Goal: Use online tool/utility: Utilize a website feature to perform a specific function

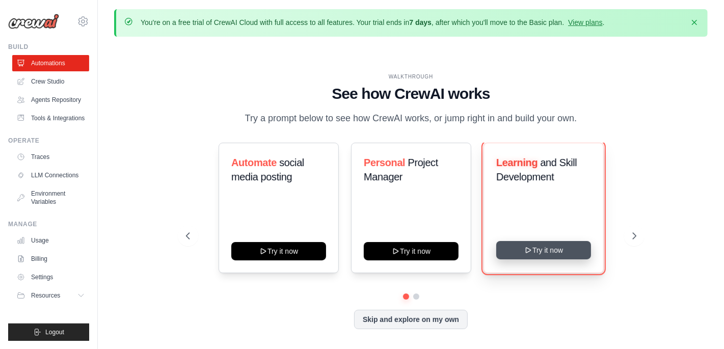
click at [542, 249] on button "Try it now" at bounding box center [543, 250] width 95 height 18
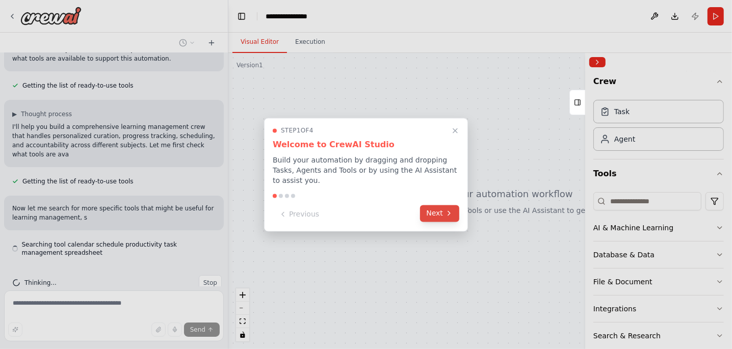
scroll to position [127, 0]
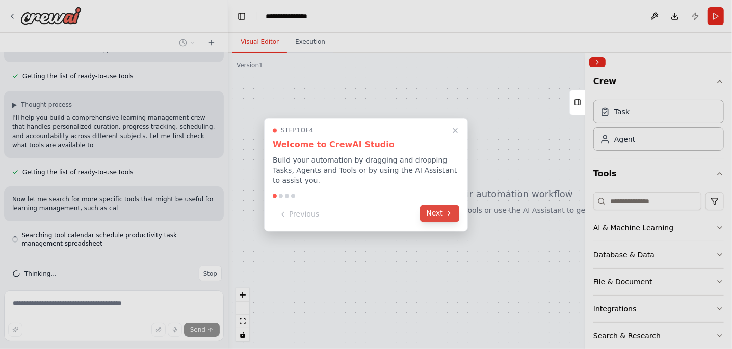
click at [447, 211] on icon at bounding box center [449, 213] width 8 height 8
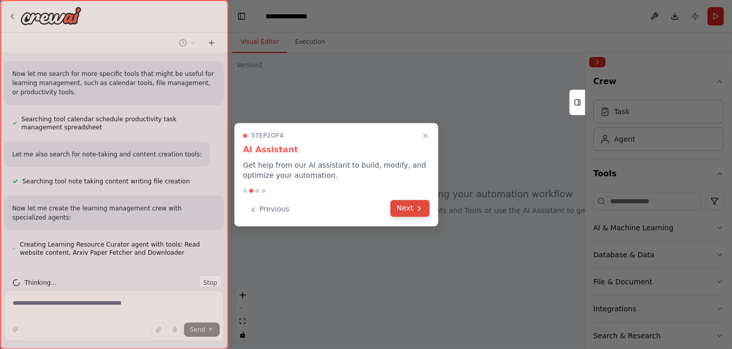
scroll to position [262, 0]
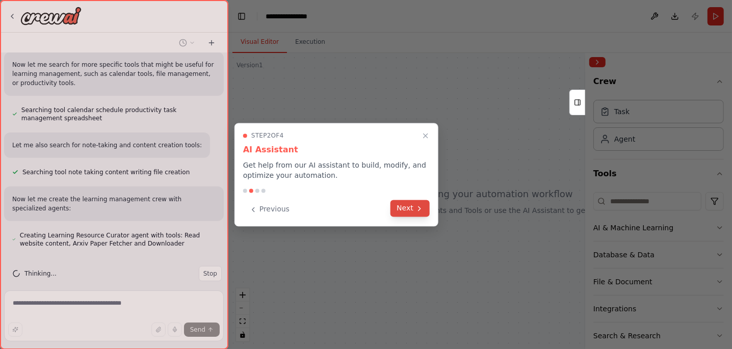
click at [424, 210] on button "Next" at bounding box center [409, 208] width 39 height 17
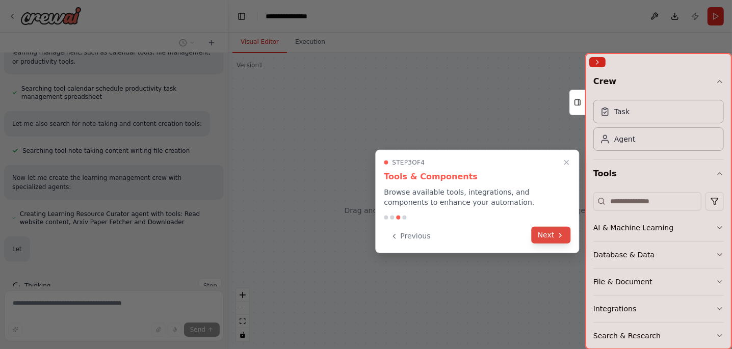
click at [554, 232] on button "Next" at bounding box center [550, 235] width 39 height 17
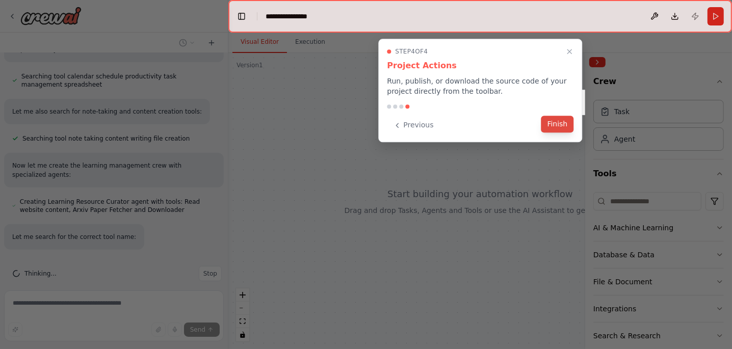
click at [557, 126] on button "Finish" at bounding box center [557, 124] width 33 height 17
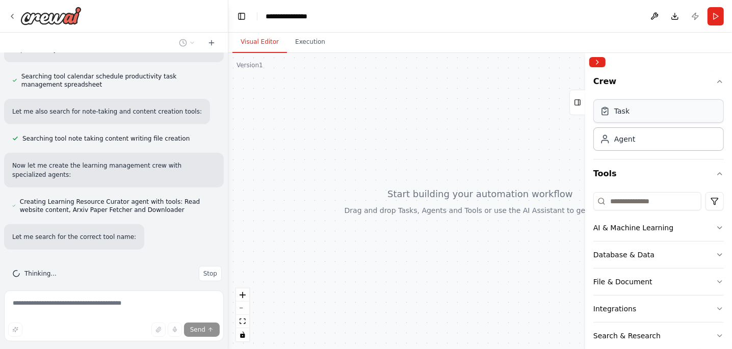
click at [628, 113] on div "Task" at bounding box center [621, 111] width 15 height 10
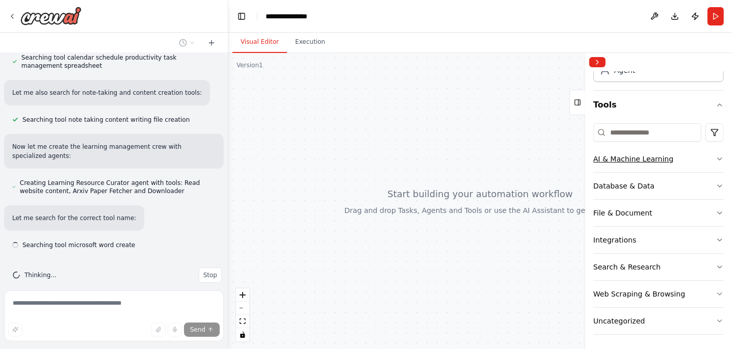
scroll to position [316, 0]
click at [715, 184] on icon "button" at bounding box center [719, 186] width 8 height 8
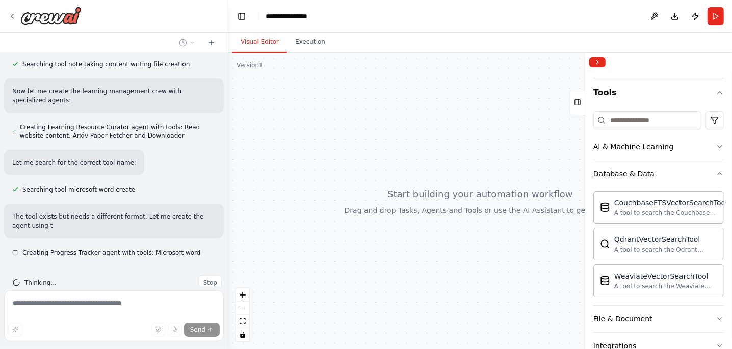
scroll to position [379, 0]
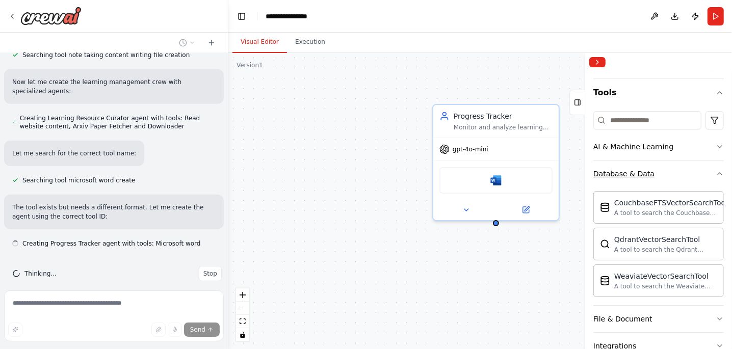
click at [715, 175] on icon "button" at bounding box center [719, 174] width 8 height 8
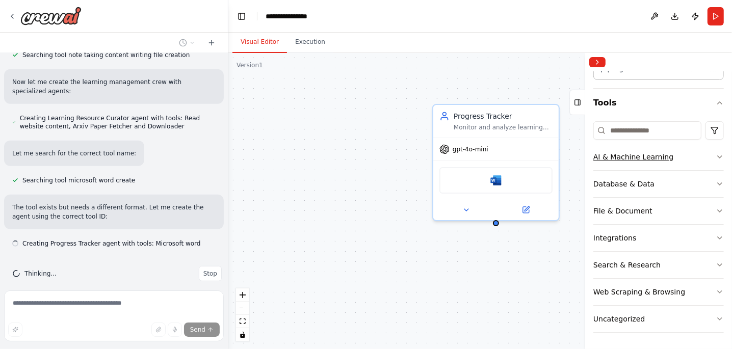
scroll to position [69, 0]
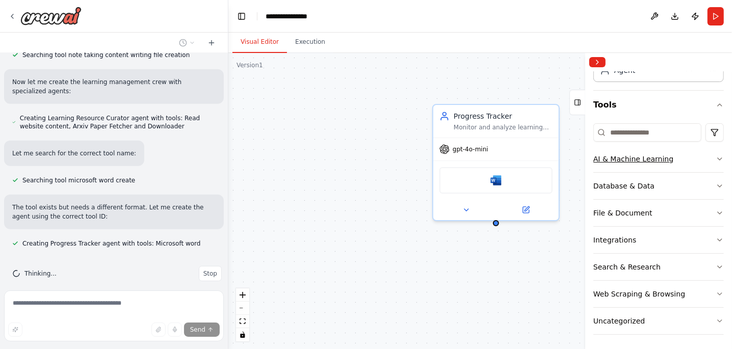
click at [715, 155] on icon "button" at bounding box center [719, 159] width 8 height 8
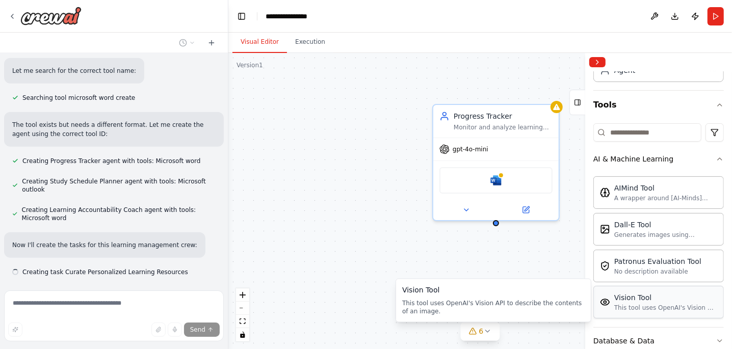
scroll to position [482, 0]
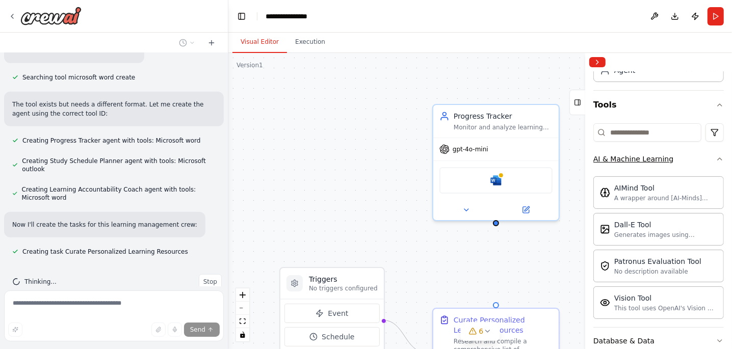
click at [717, 158] on icon "button" at bounding box center [719, 159] width 4 height 2
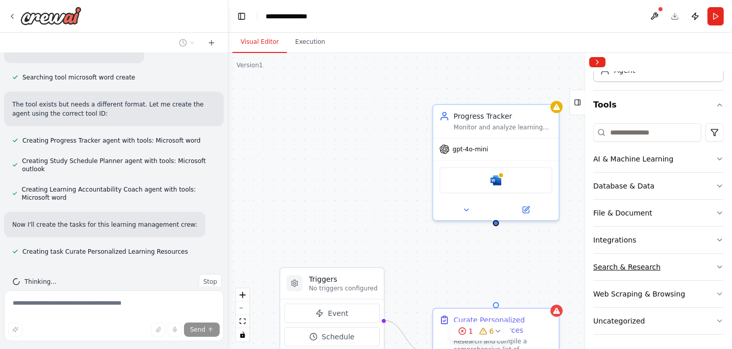
scroll to position [502, 0]
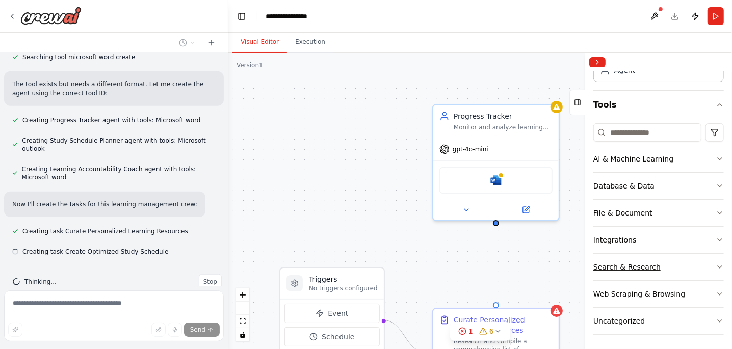
click at [711, 270] on button "Search & Research" at bounding box center [658, 267] width 130 height 26
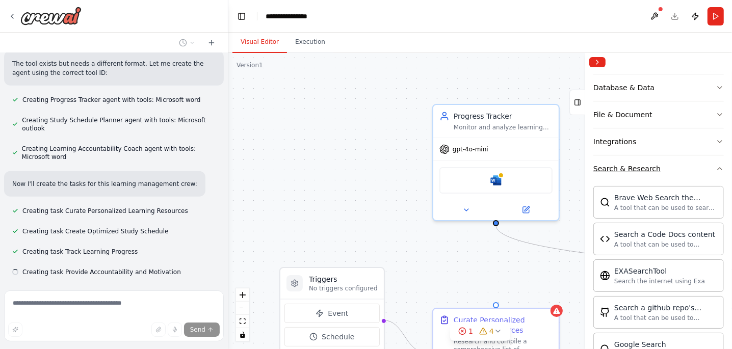
scroll to position [543, 0]
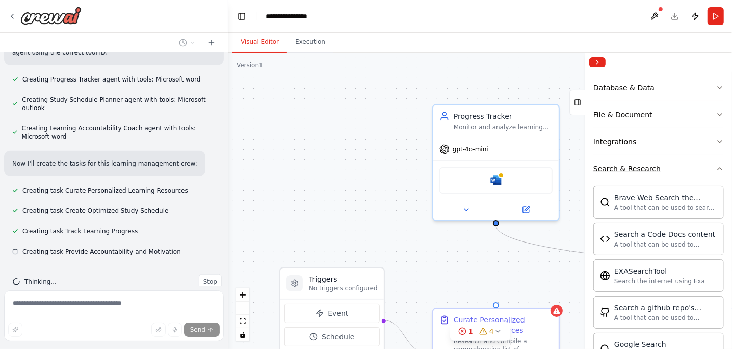
click at [715, 171] on icon "button" at bounding box center [719, 169] width 8 height 8
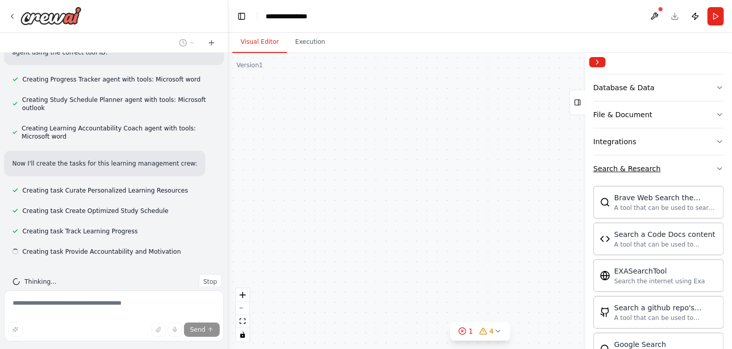
scroll to position [69, 0]
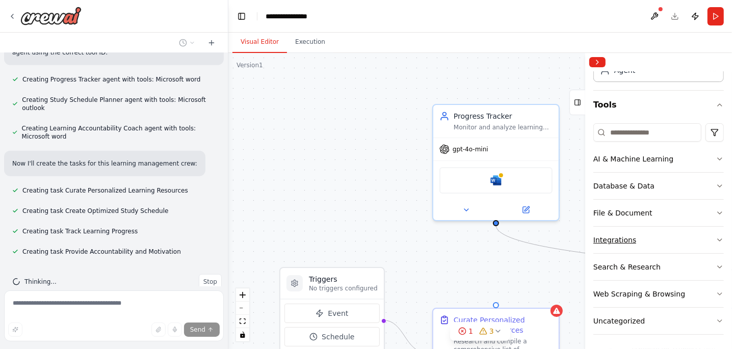
click at [715, 241] on icon "button" at bounding box center [719, 240] width 8 height 8
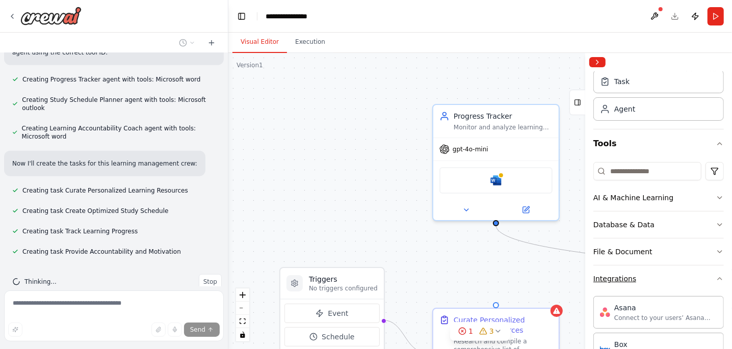
scroll to position [0, 0]
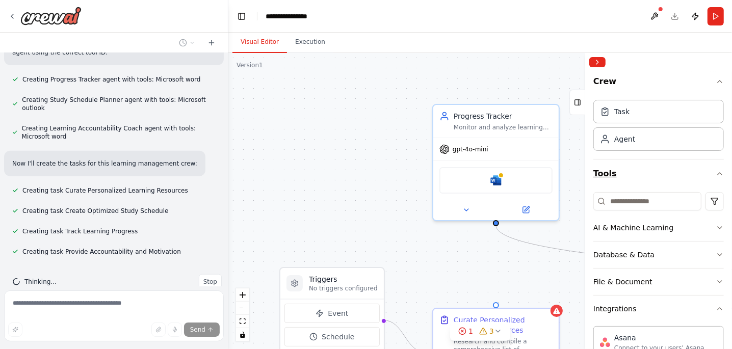
click at [717, 173] on icon "button" at bounding box center [719, 174] width 4 height 2
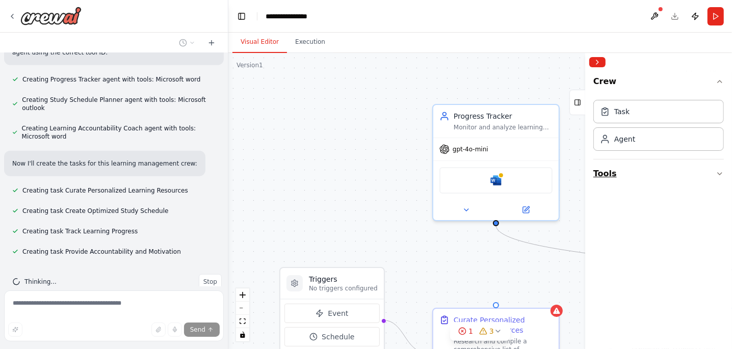
click at [719, 170] on icon "button" at bounding box center [719, 174] width 8 height 8
click at [638, 138] on div "Agent" at bounding box center [658, 138] width 130 height 23
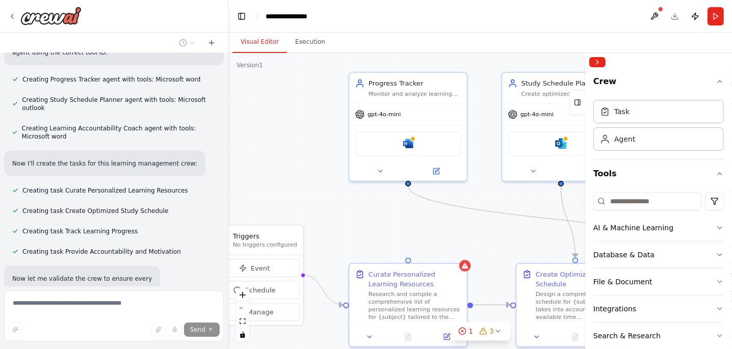
drag, startPoint x: 527, startPoint y: 252, endPoint x: 437, endPoint y: 212, distance: 98.8
click at [437, 212] on div ".deletable-edge-delete-btn { width: 20px; height: 20px; border: 0px solid #ffff…" at bounding box center [479, 201] width 503 height 296
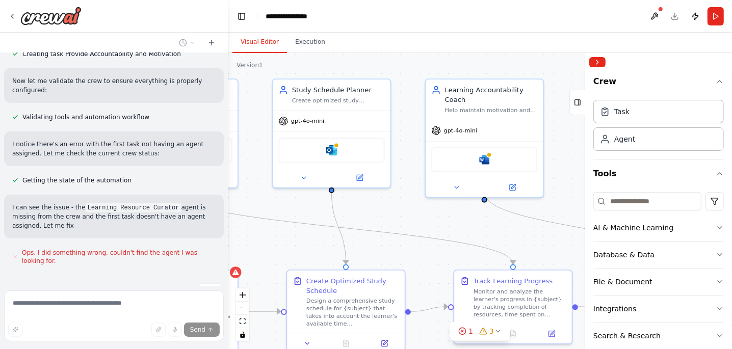
scroll to position [750, 0]
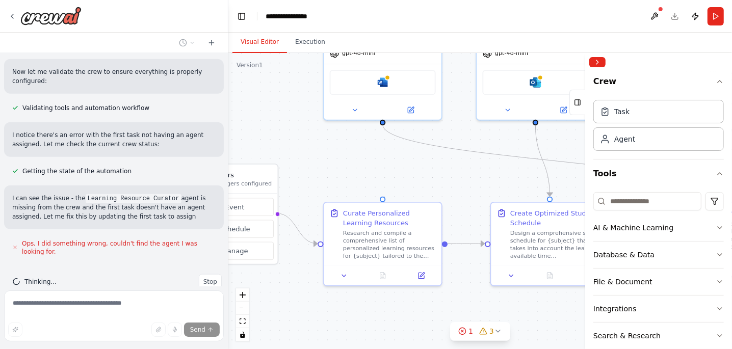
drag, startPoint x: 504, startPoint y: 230, endPoint x: 479, endPoint y: 169, distance: 66.0
click at [479, 169] on div ".deletable-edge-delete-btn { width: 20px; height: 20px; border: 0px solid #ffff…" at bounding box center [479, 201] width 503 height 296
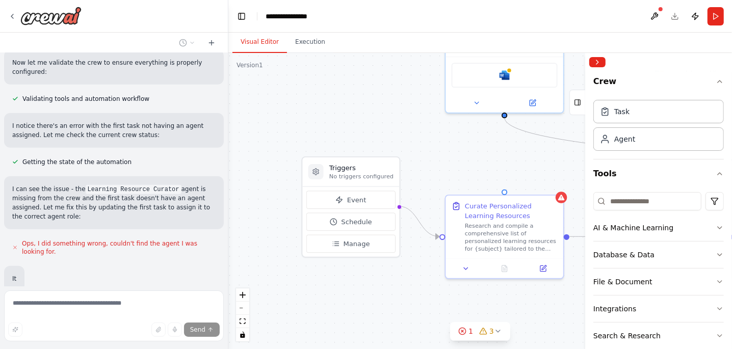
scroll to position [792, 0]
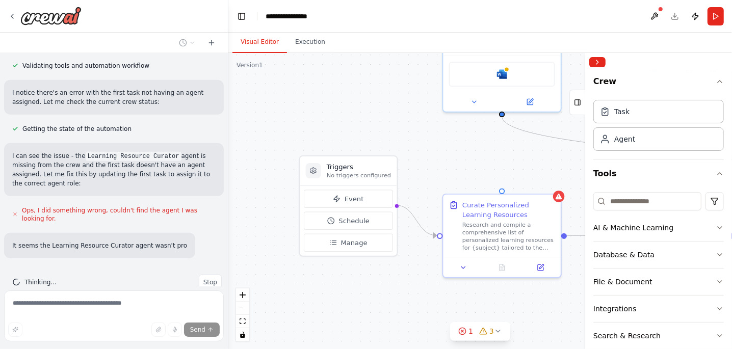
drag, startPoint x: 366, startPoint y: 170, endPoint x: 480, endPoint y: 162, distance: 113.9
click at [480, 162] on div ".deletable-edge-delete-btn { width: 20px; height: 20px; border: 0px solid #ffff…" at bounding box center [479, 201] width 503 height 296
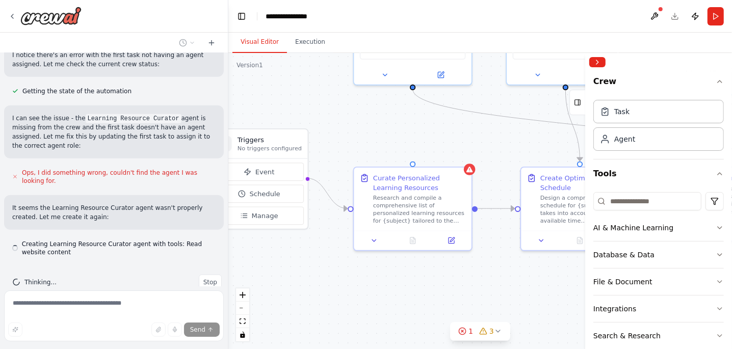
scroll to position [830, 0]
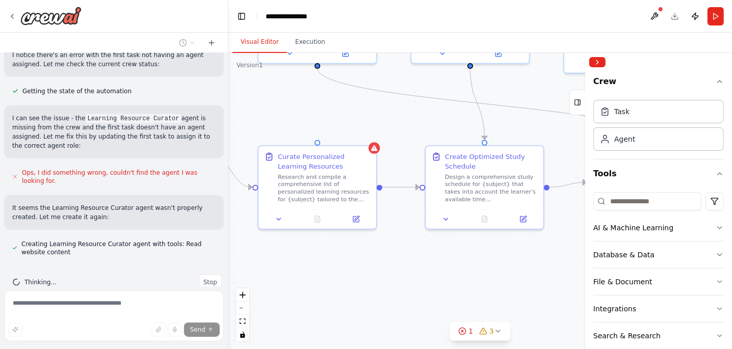
drag, startPoint x: 524, startPoint y: 174, endPoint x: 327, endPoint y: 123, distance: 204.2
click at [327, 123] on div ".deletable-edge-delete-btn { width: 20px; height: 20px; border: 0px solid #ffff…" at bounding box center [479, 201] width 503 height 296
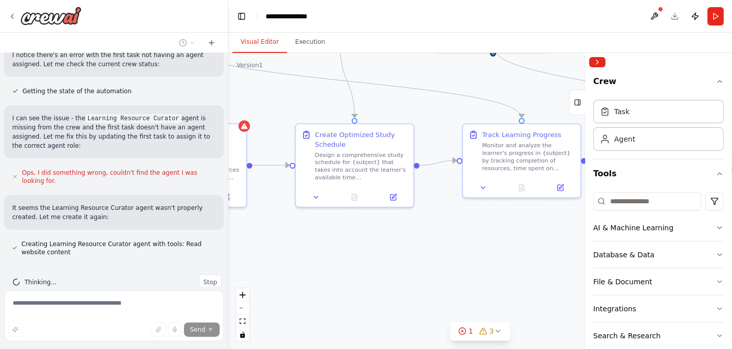
drag, startPoint x: 495, startPoint y: 122, endPoint x: 369, endPoint y: 102, distance: 127.3
click at [369, 102] on div ".deletable-edge-delete-btn { width: 20px; height: 20px; border: 0px solid #ffff…" at bounding box center [479, 201] width 503 height 296
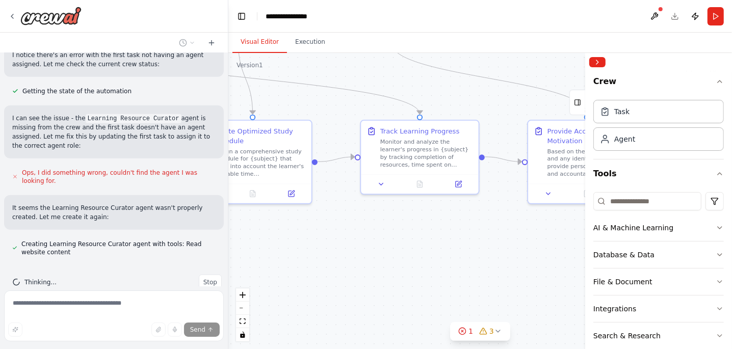
drag, startPoint x: 533, startPoint y: 105, endPoint x: 432, endPoint y: 101, distance: 101.5
click at [432, 101] on div ".deletable-edge-delete-btn { width: 20px; height: 20px; border: 0px solid #ffff…" at bounding box center [479, 201] width 503 height 296
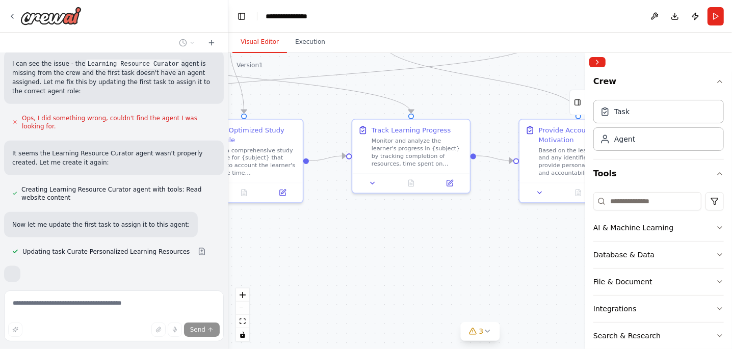
scroll to position [908, 0]
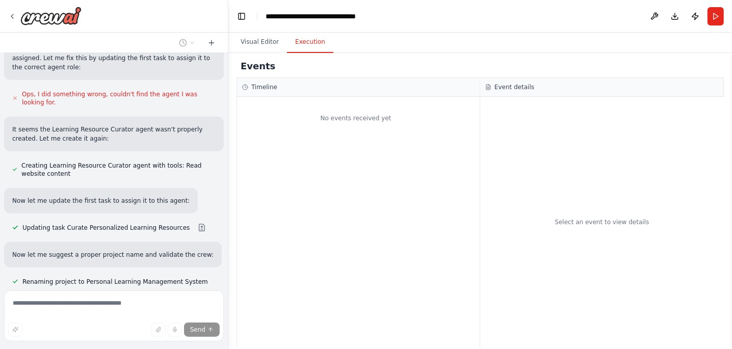
click at [300, 40] on button "Execution" at bounding box center [310, 42] width 46 height 21
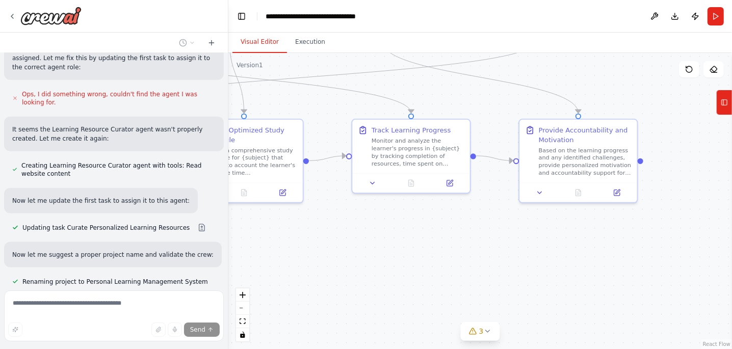
click at [264, 42] on button "Visual Editor" at bounding box center [259, 42] width 55 height 21
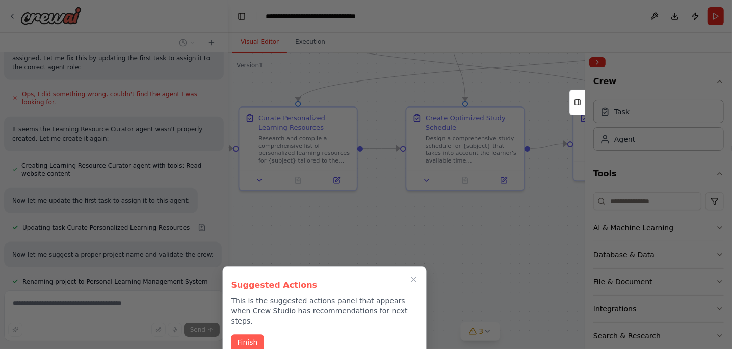
drag, startPoint x: 322, startPoint y: 118, endPoint x: 543, endPoint y: 105, distance: 221.5
click at [543, 105] on div "Build a crew that curates personalized learning resources, tracks your progress…" at bounding box center [366, 174] width 732 height 349
click at [259, 333] on button "Finish" at bounding box center [247, 341] width 33 height 17
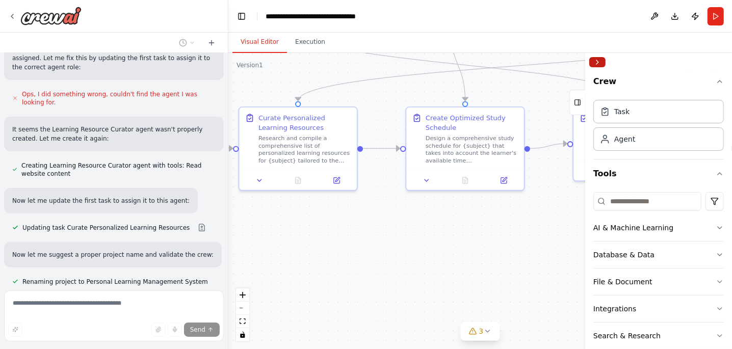
click at [596, 62] on button "Collapse right sidebar" at bounding box center [597, 62] width 16 height 10
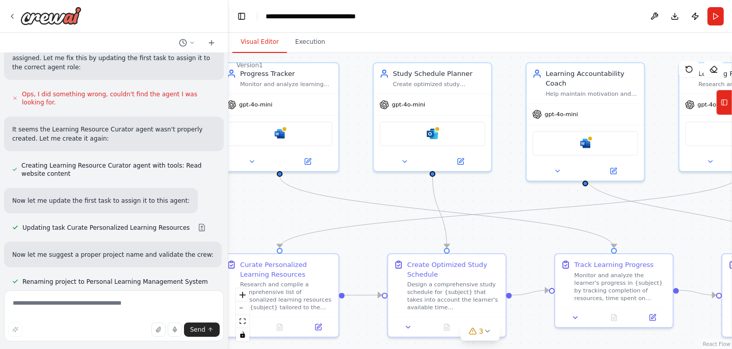
drag, startPoint x: 549, startPoint y: 202, endPoint x: 531, endPoint y: 349, distance: 147.9
click at [531, 349] on html "Build a crew that curates personalized learning resources, tracks your progress…" at bounding box center [366, 174] width 732 height 349
drag, startPoint x: 388, startPoint y: 205, endPoint x: 516, endPoint y: 233, distance: 130.8
click at [516, 233] on div ".deletable-edge-delete-btn { width: 20px; height: 20px; border: 0px solid #ffff…" at bounding box center [479, 201] width 503 height 296
drag, startPoint x: 339, startPoint y: 203, endPoint x: 448, endPoint y: 233, distance: 113.2
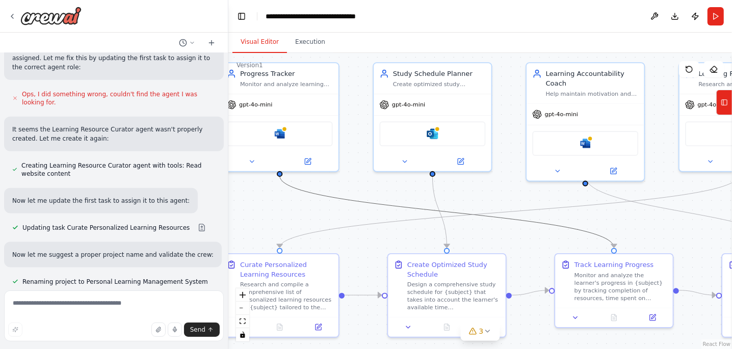
click at [29, 15] on div ".deletable-edge-delete-btn { width: 20px; height: 20px; border: 0px solid #ffff…" at bounding box center [29, 15] width 0 height 0
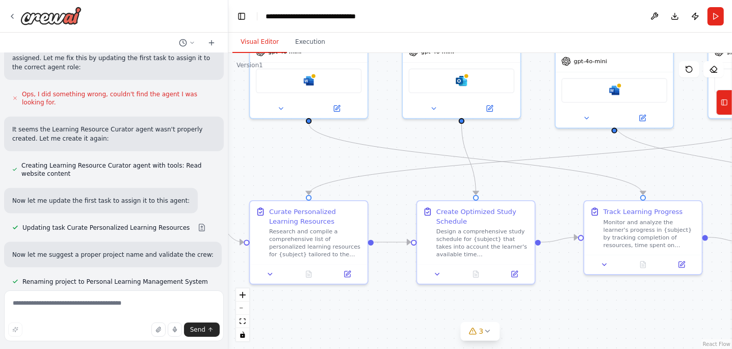
drag, startPoint x: 307, startPoint y: 219, endPoint x: 336, endPoint y: 166, distance: 60.4
click at [336, 166] on div ".deletable-edge-delete-btn { width: 20px; height: 20px; border: 0px solid #ffff…" at bounding box center [479, 201] width 503 height 296
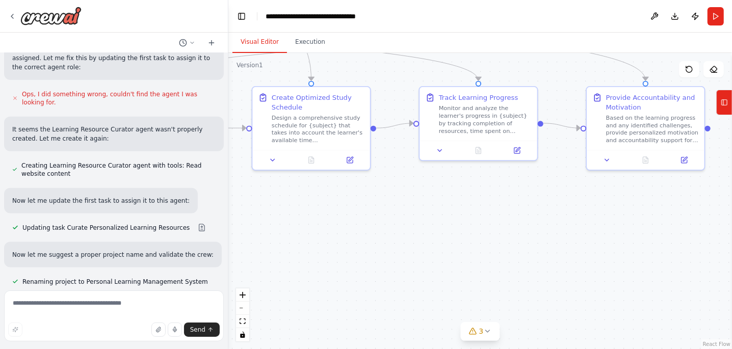
drag, startPoint x: 612, startPoint y: 147, endPoint x: 448, endPoint y: 34, distance: 199.7
click at [448, 34] on div "Visual Editor Execution Version 1 Show Tools Hide Agents .deletable-edge-delete…" at bounding box center [479, 191] width 503 height 316
click at [490, 330] on icon at bounding box center [487, 331] width 8 height 8
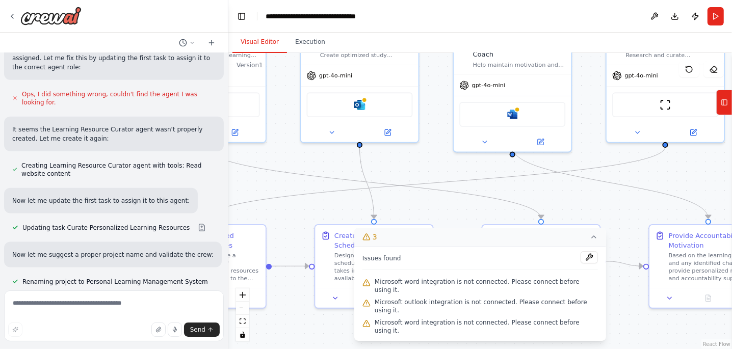
drag, startPoint x: 489, startPoint y: 190, endPoint x: 552, endPoint y: 327, distance: 150.7
click at [552, 327] on div "Version 1 Show Tools Hide Agents .deletable-edge-delete-btn { width: 20px; heig…" at bounding box center [479, 201] width 503 height 296
drag, startPoint x: 448, startPoint y: 183, endPoint x: 445, endPoint y: 251, distance: 67.8
click at [445, 251] on div "Version 1 Show Tools Hide Agents .deletable-edge-delete-btn { width: 20px; heig…" at bounding box center [479, 201] width 503 height 296
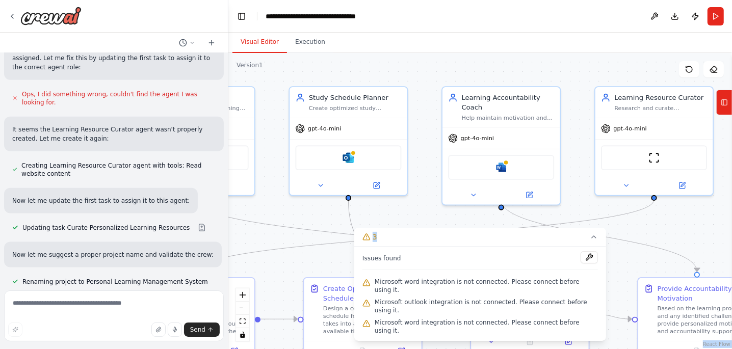
drag, startPoint x: 554, startPoint y: 184, endPoint x: 544, endPoint y: 243, distance: 59.9
click at [544, 243] on div ".deletable-edge-delete-btn { width: 20px; height: 20px; border: 0px solid #ffff…" at bounding box center [479, 201] width 503 height 296
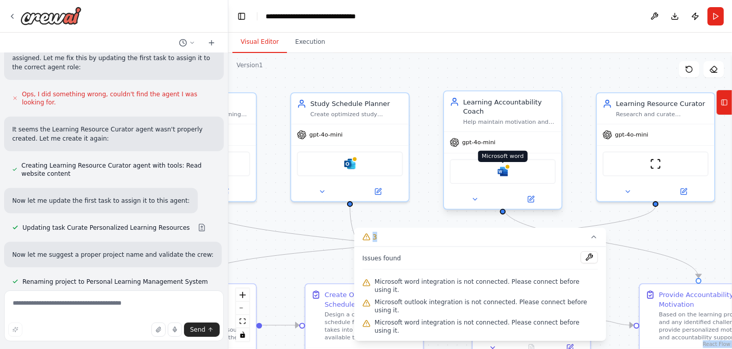
click at [505, 166] on img at bounding box center [502, 171] width 11 height 11
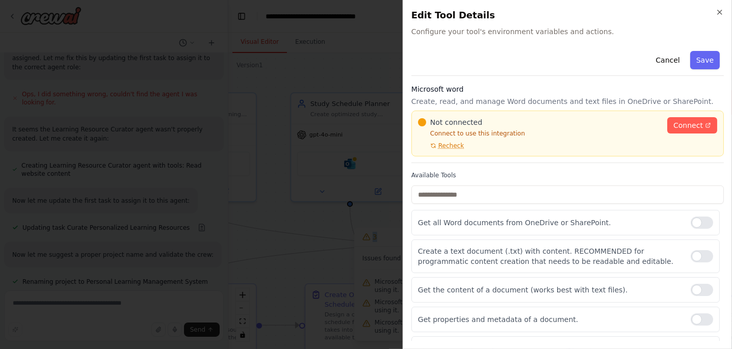
scroll to position [18, 0]
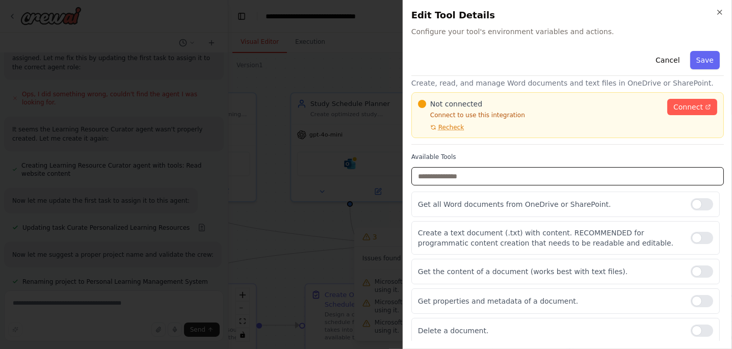
click at [548, 174] on input "text" at bounding box center [567, 176] width 312 height 18
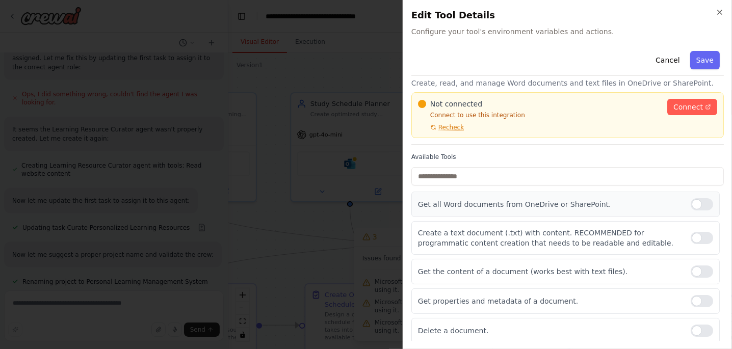
click at [692, 207] on div at bounding box center [701, 204] width 22 height 12
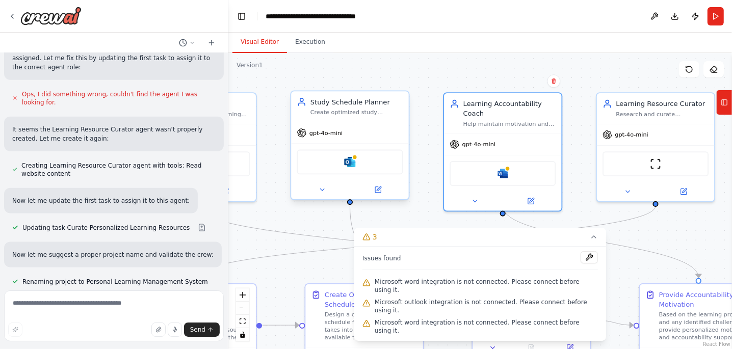
click at [323, 196] on div at bounding box center [349, 189] width 117 height 19
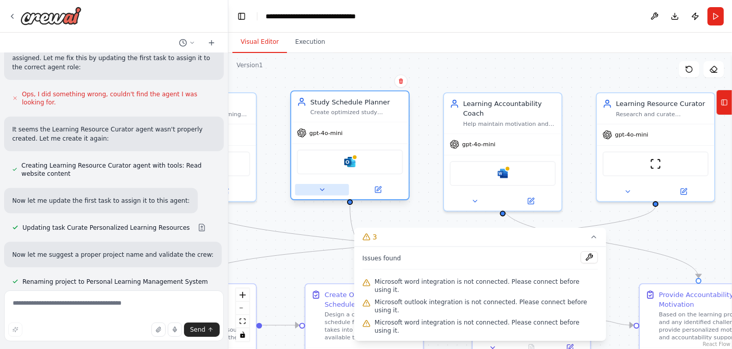
click at [323, 192] on icon at bounding box center [322, 190] width 8 height 8
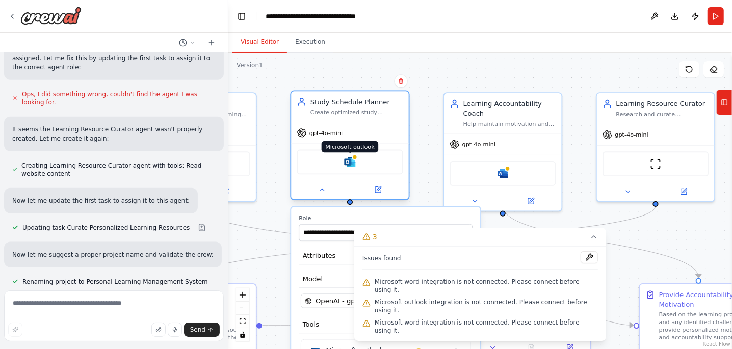
click at [351, 163] on img at bounding box center [349, 161] width 11 height 11
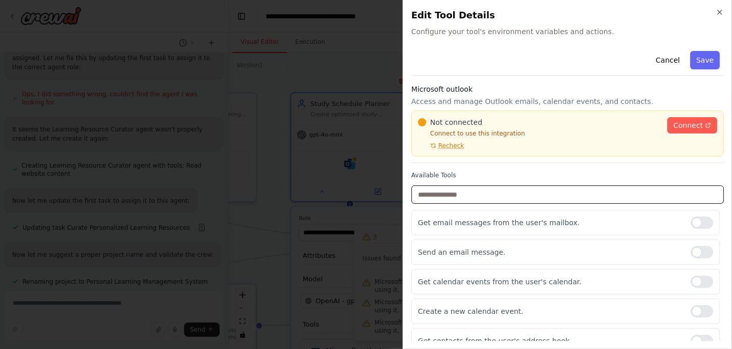
click at [481, 195] on input "text" at bounding box center [567, 194] width 312 height 18
click at [693, 226] on div at bounding box center [701, 223] width 22 height 12
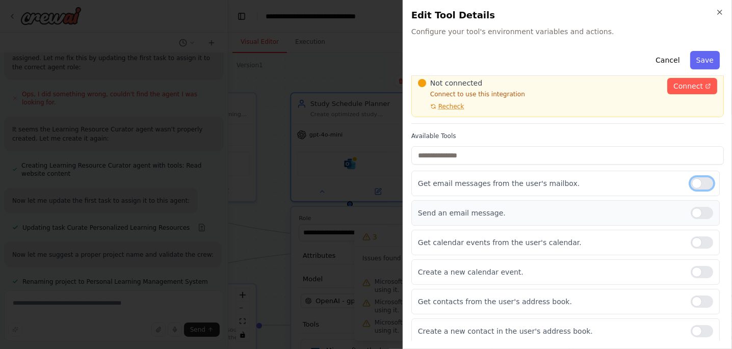
scroll to position [39, 0]
click at [701, 60] on button "Save" at bounding box center [705, 60] width 30 height 18
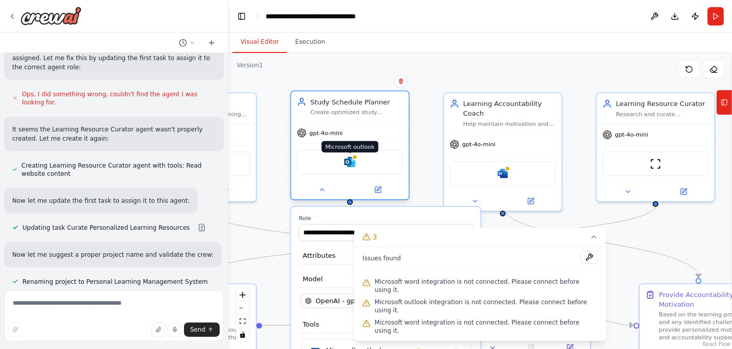
click at [354, 163] on img at bounding box center [349, 161] width 11 height 11
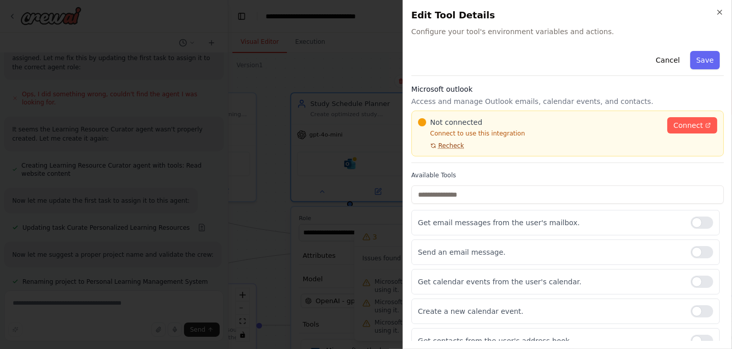
click at [451, 146] on span "Recheck" at bounding box center [450, 146] width 25 height 8
click at [661, 61] on button "Cancel" at bounding box center [667, 60] width 36 height 18
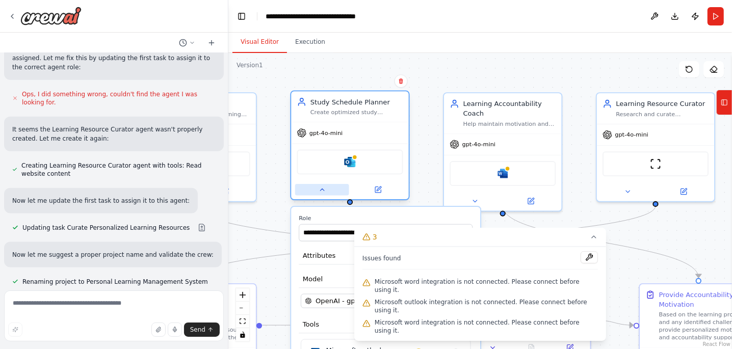
click at [326, 192] on button at bounding box center [322, 189] width 54 height 11
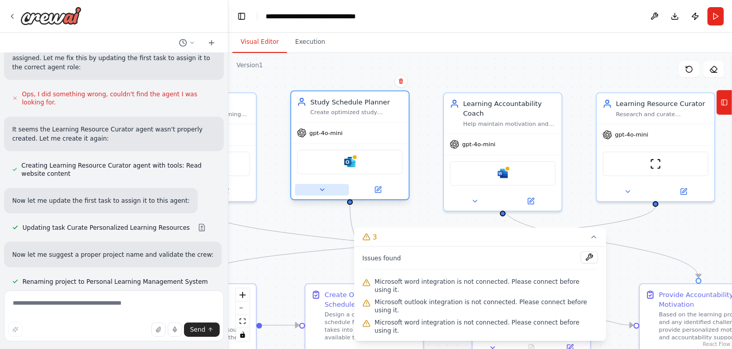
click at [326, 192] on button at bounding box center [322, 189] width 54 height 11
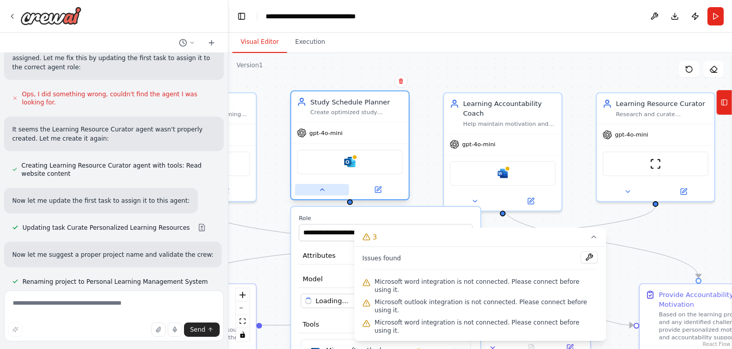
click at [326, 191] on button at bounding box center [322, 189] width 54 height 11
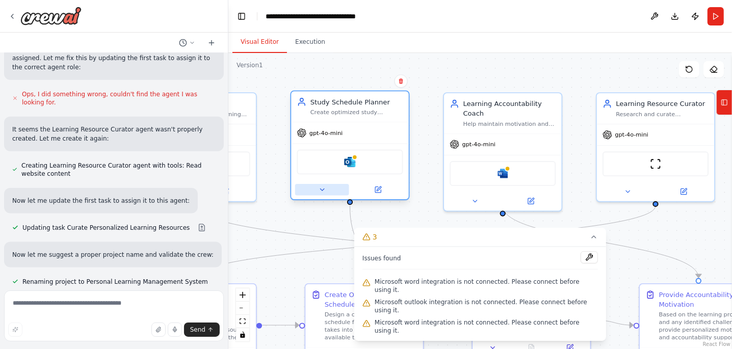
click at [326, 191] on button at bounding box center [322, 189] width 54 height 11
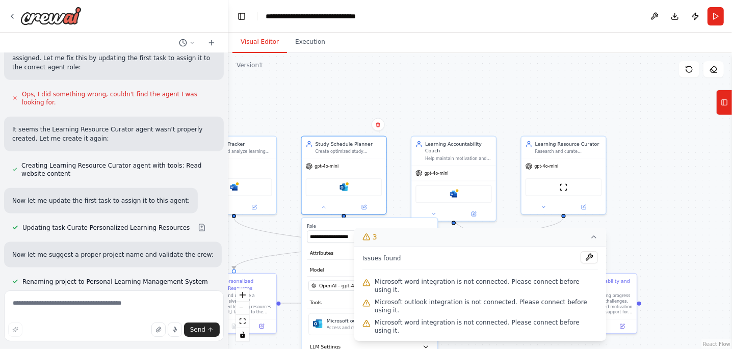
click at [590, 241] on icon at bounding box center [594, 237] width 8 height 8
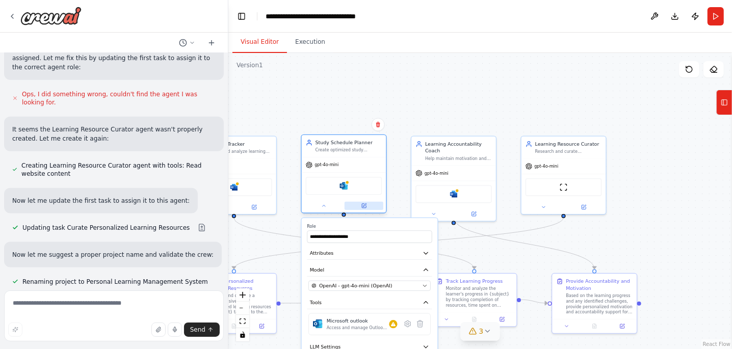
click at [372, 204] on button at bounding box center [363, 206] width 39 height 8
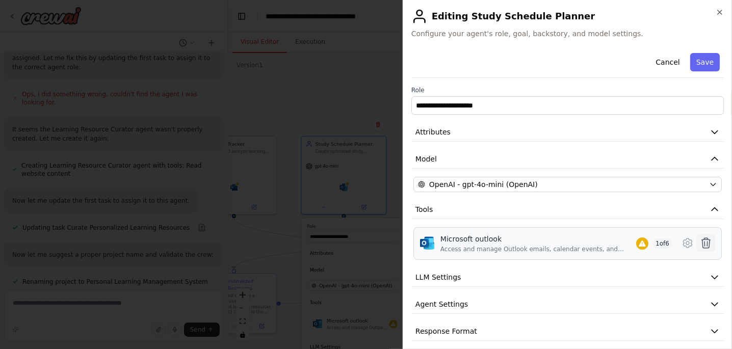
click at [700, 244] on icon at bounding box center [706, 243] width 12 height 12
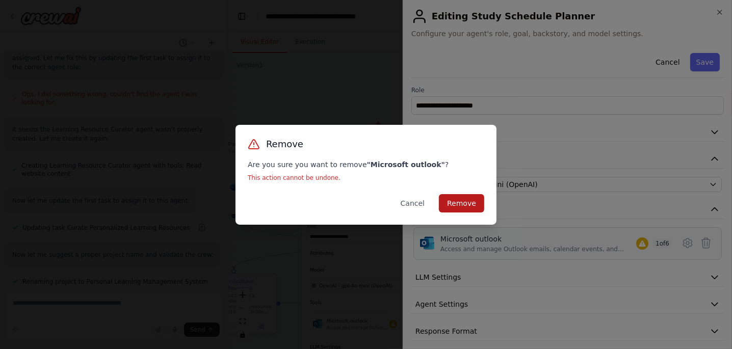
click at [468, 195] on button "Remove" at bounding box center [461, 203] width 45 height 18
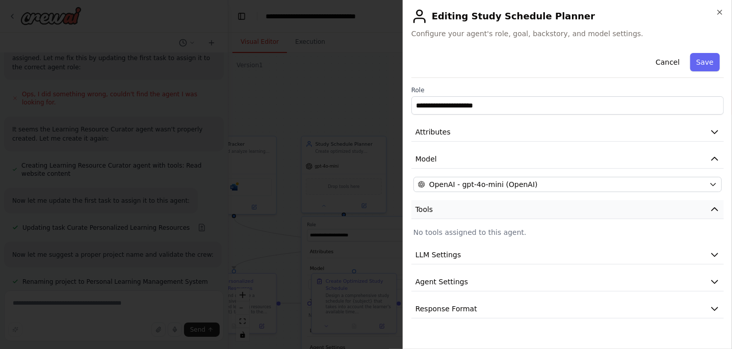
click at [525, 211] on button "Tools" at bounding box center [567, 209] width 312 height 19
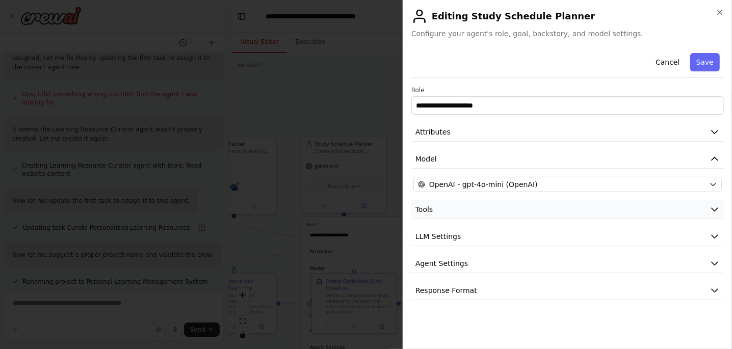
click at [525, 211] on button "Tools" at bounding box center [567, 209] width 312 height 19
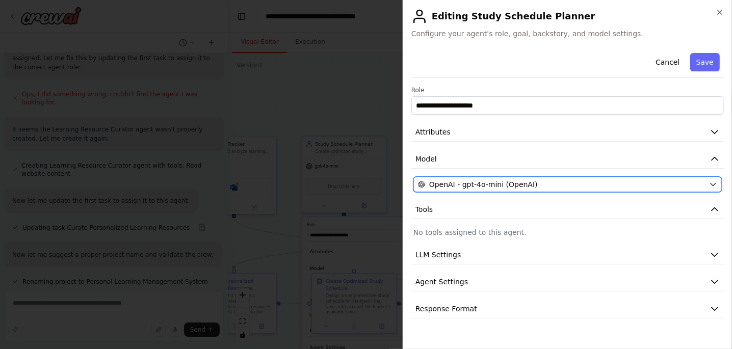
drag, startPoint x: 651, startPoint y: 184, endPoint x: 683, endPoint y: 190, distance: 33.0
click at [683, 190] on button "OpenAI - gpt-4o-mini (OpenAI)" at bounding box center [567, 184] width 308 height 15
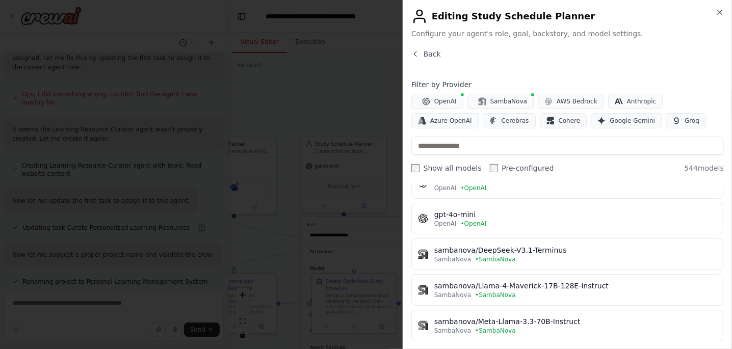
scroll to position [0, 0]
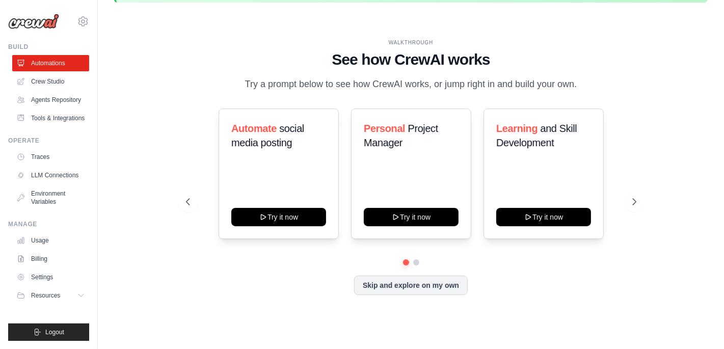
scroll to position [34, 0]
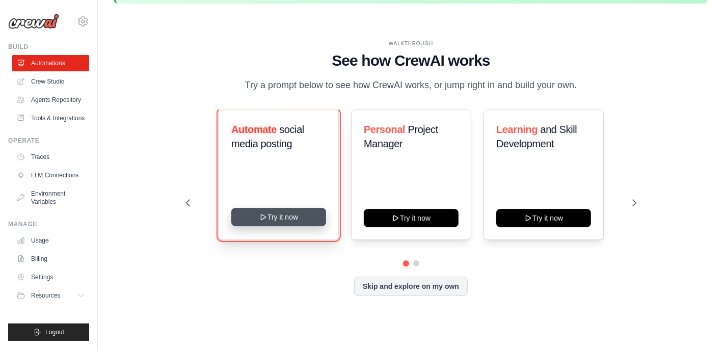
click at [278, 216] on button "Try it now" at bounding box center [278, 217] width 95 height 18
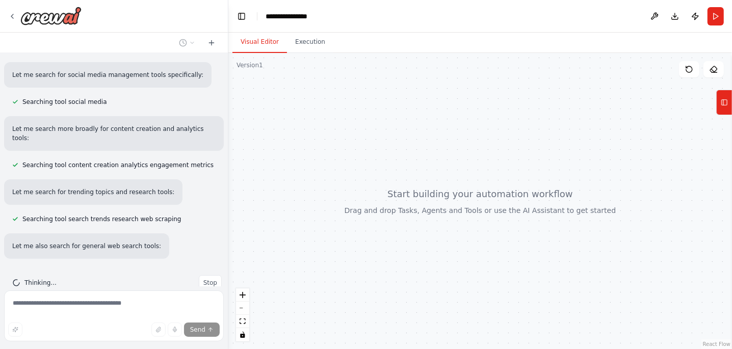
scroll to position [176, 0]
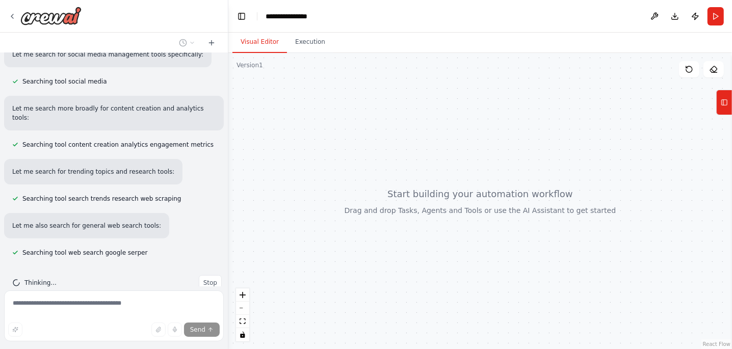
click at [426, 198] on div at bounding box center [479, 201] width 503 height 296
drag, startPoint x: 448, startPoint y: 166, endPoint x: 471, endPoint y: 225, distance: 63.4
click at [471, 225] on div at bounding box center [479, 201] width 503 height 296
